Goal: Navigation & Orientation: Find specific page/section

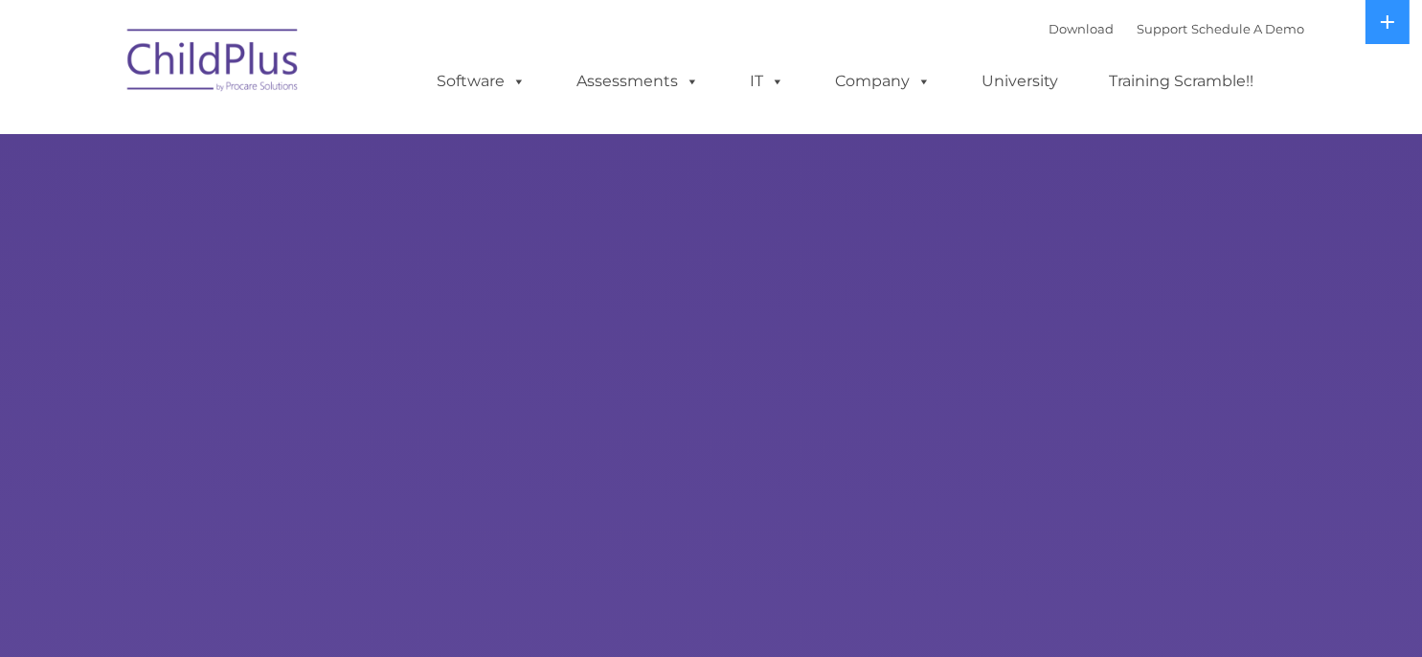
select select "MEDIUM"
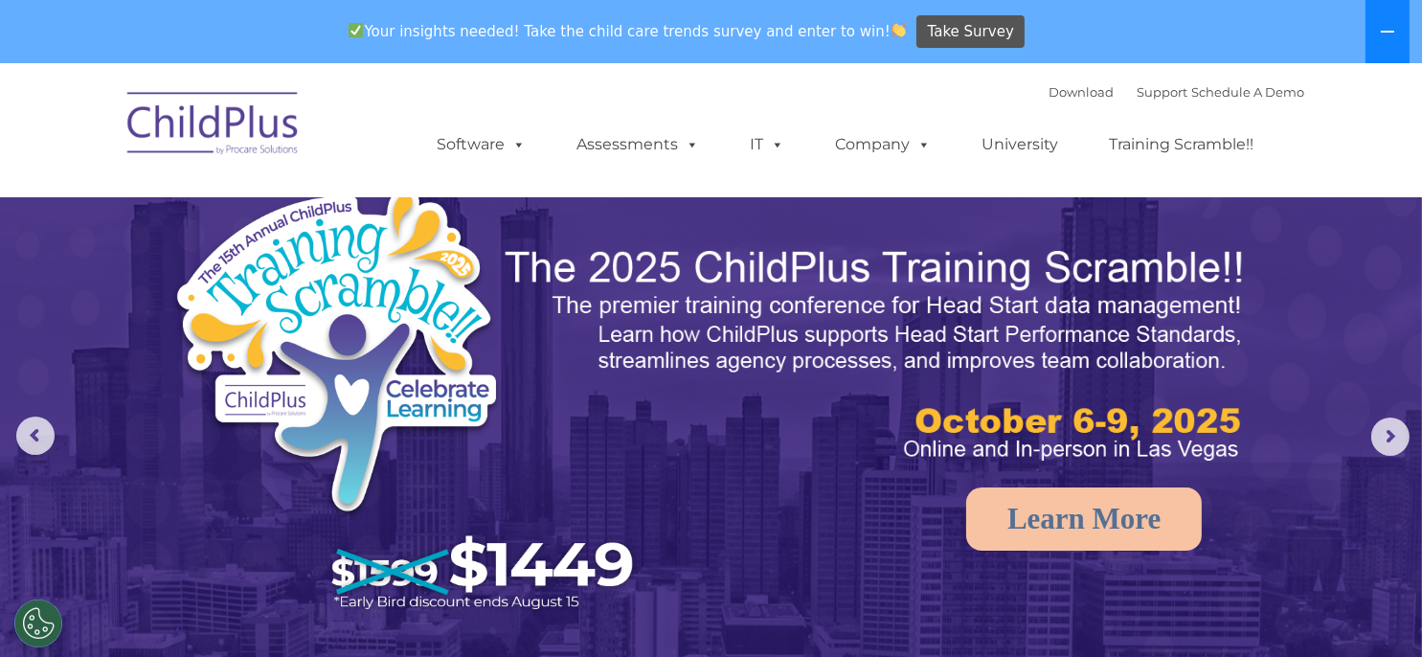
click at [1382, 40] on button at bounding box center [1387, 31] width 44 height 63
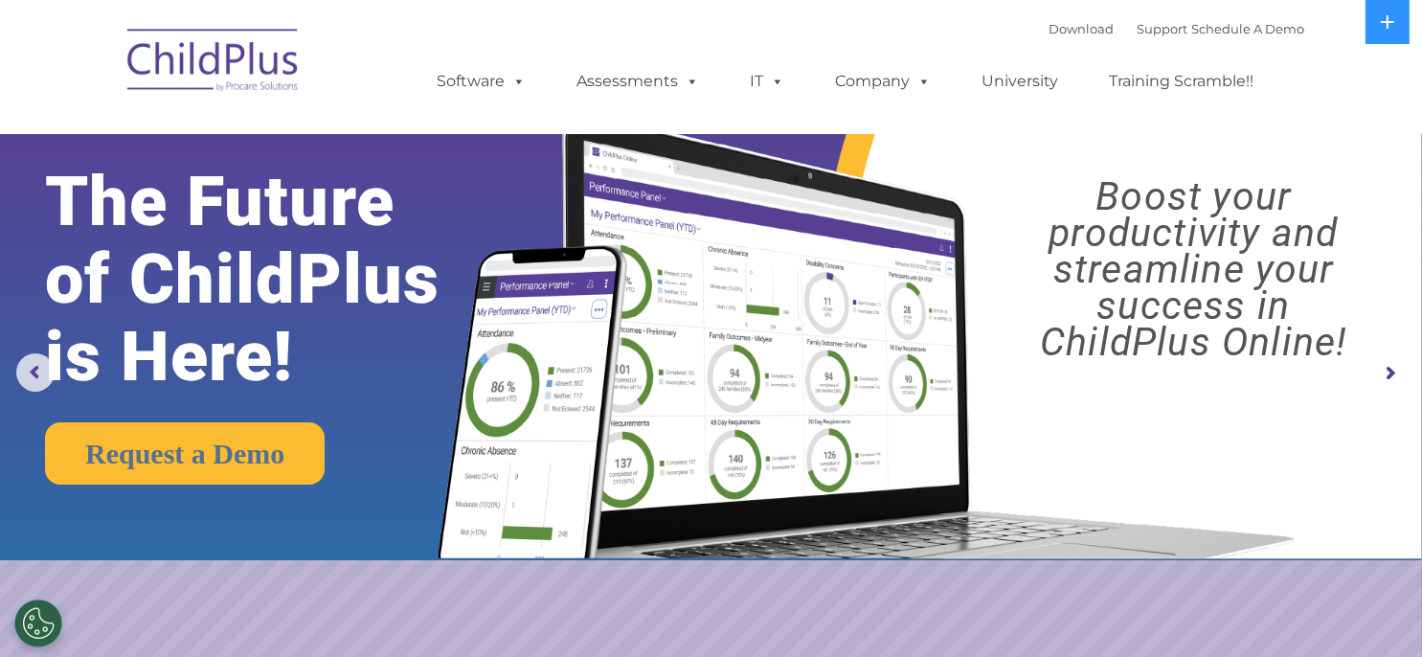
click at [198, 64] on img at bounding box center [213, 63] width 191 height 96
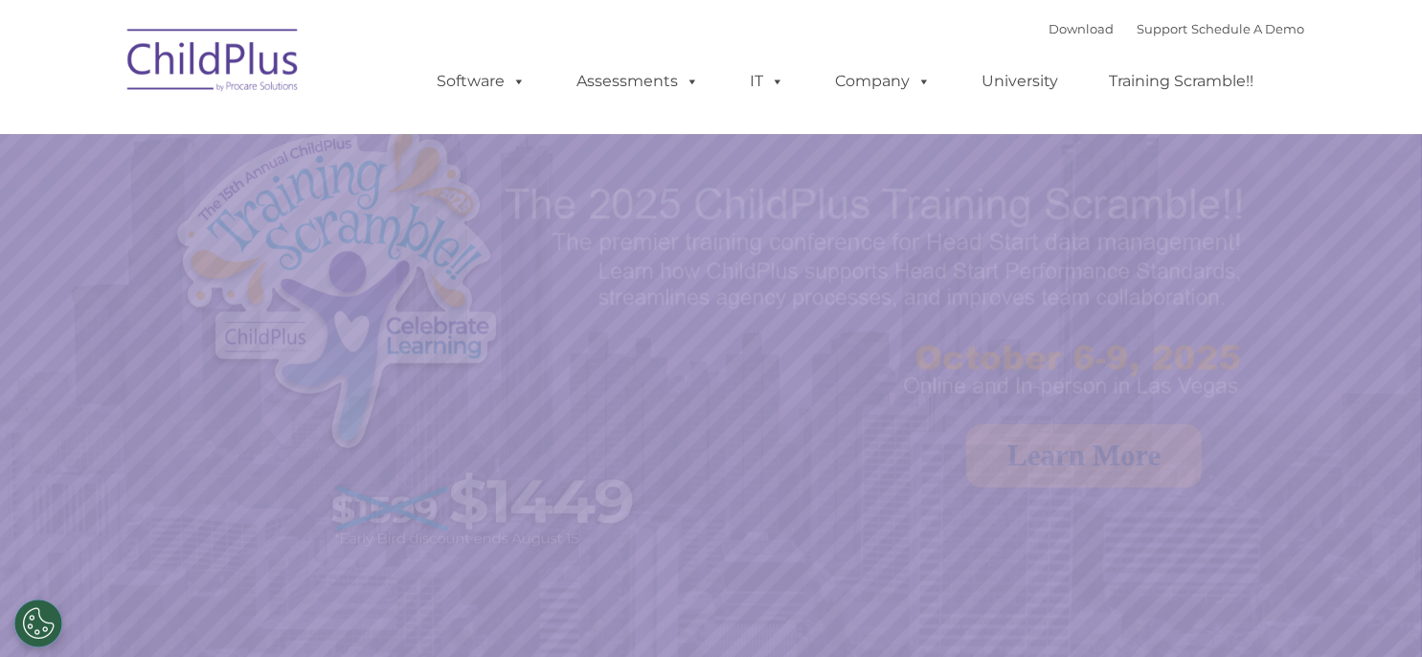
select select "MEDIUM"
